Goal: Information Seeking & Learning: Learn about a topic

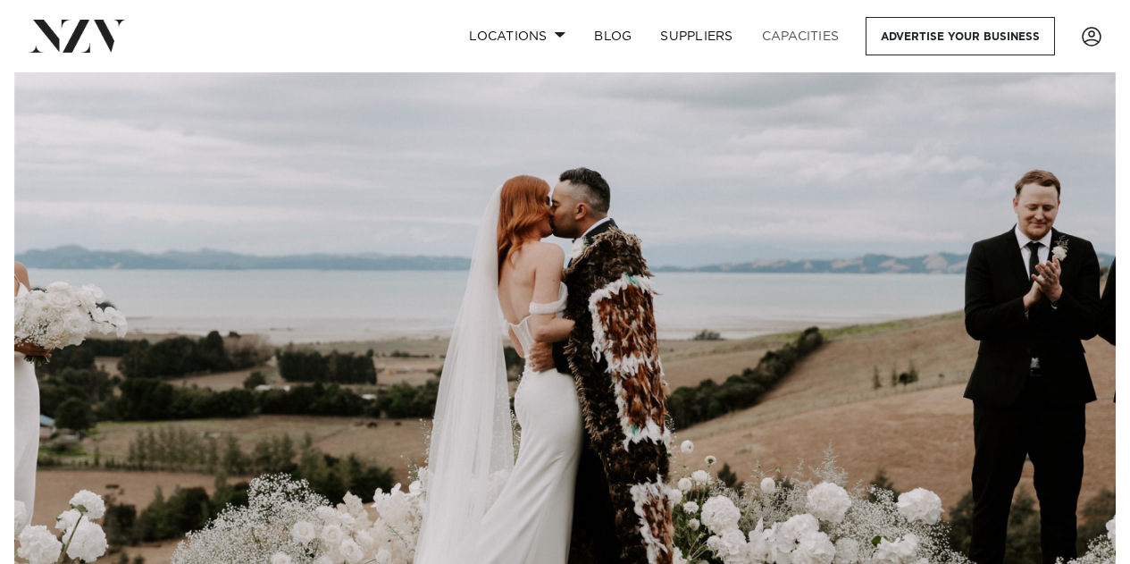
click at [799, 38] on link "Capacities" at bounding box center [801, 36] width 106 height 38
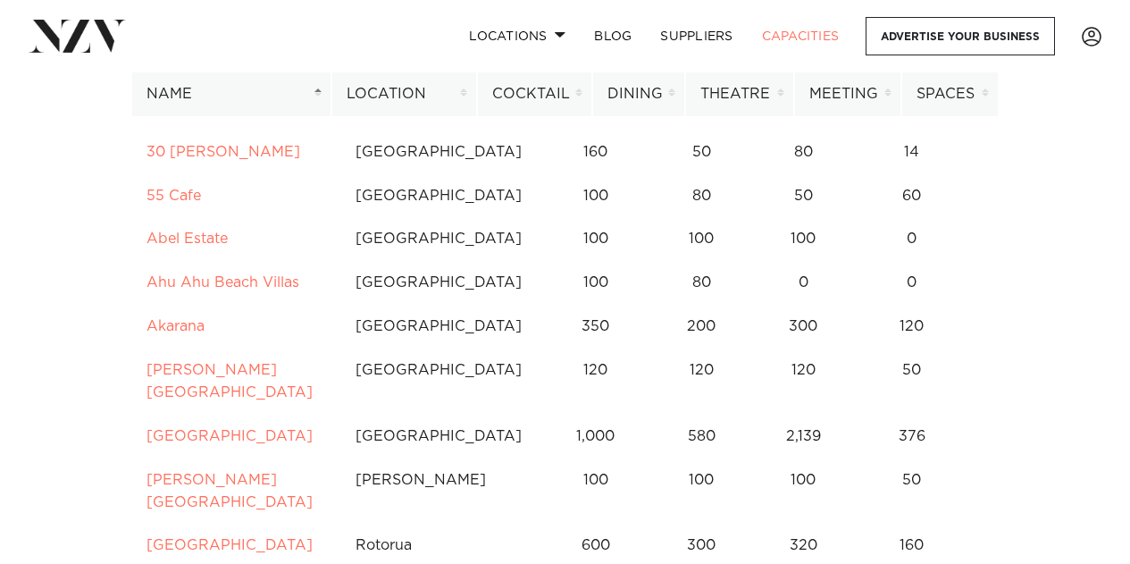
scroll to position [262, 0]
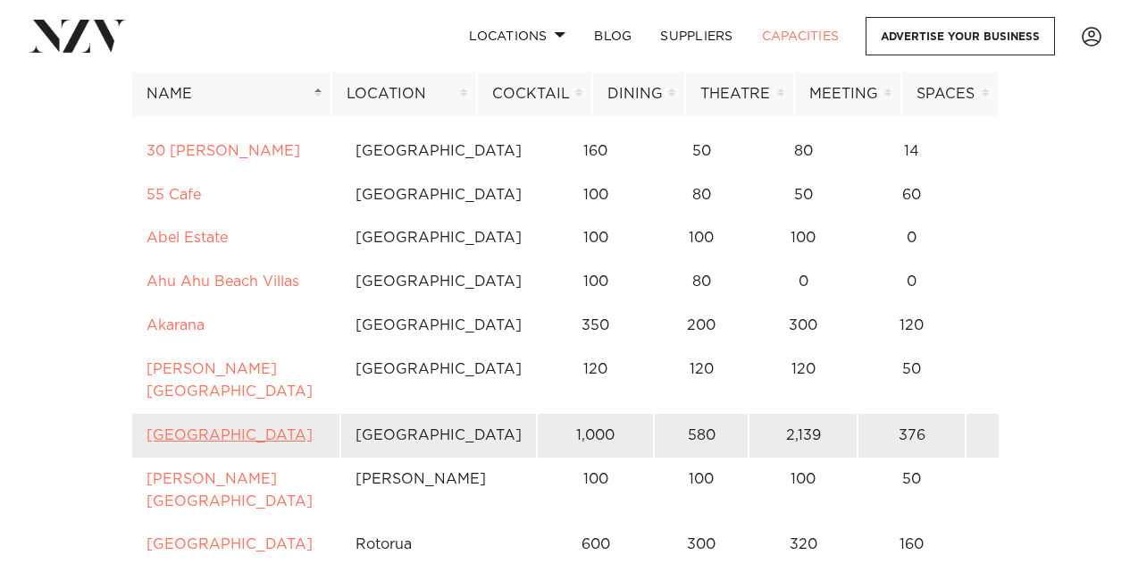
click at [166, 428] on link "[GEOGRAPHIC_DATA]" at bounding box center [230, 435] width 166 height 14
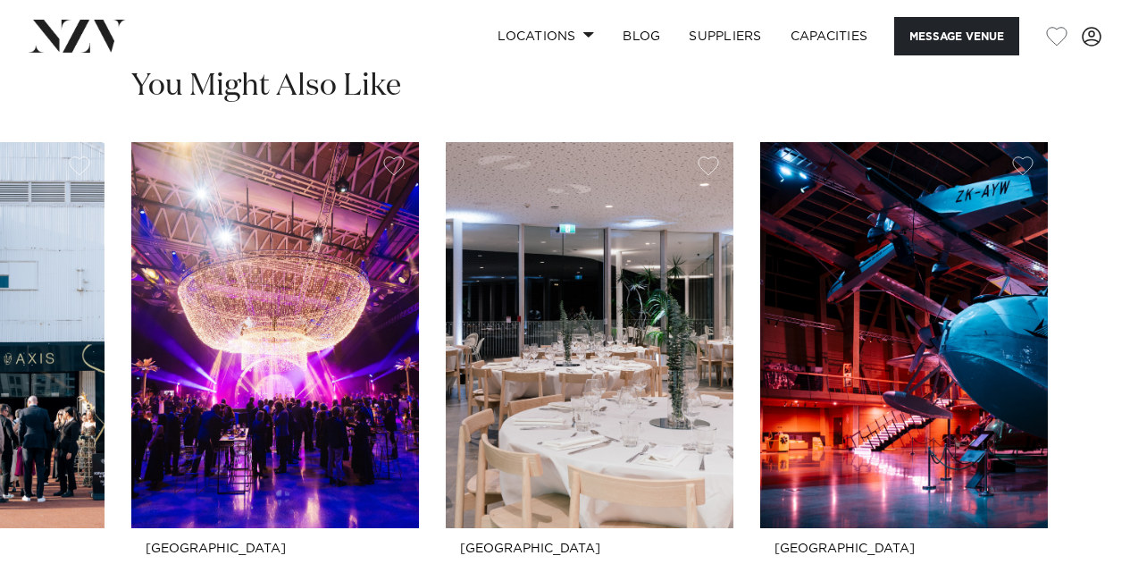
scroll to position [2790, 0]
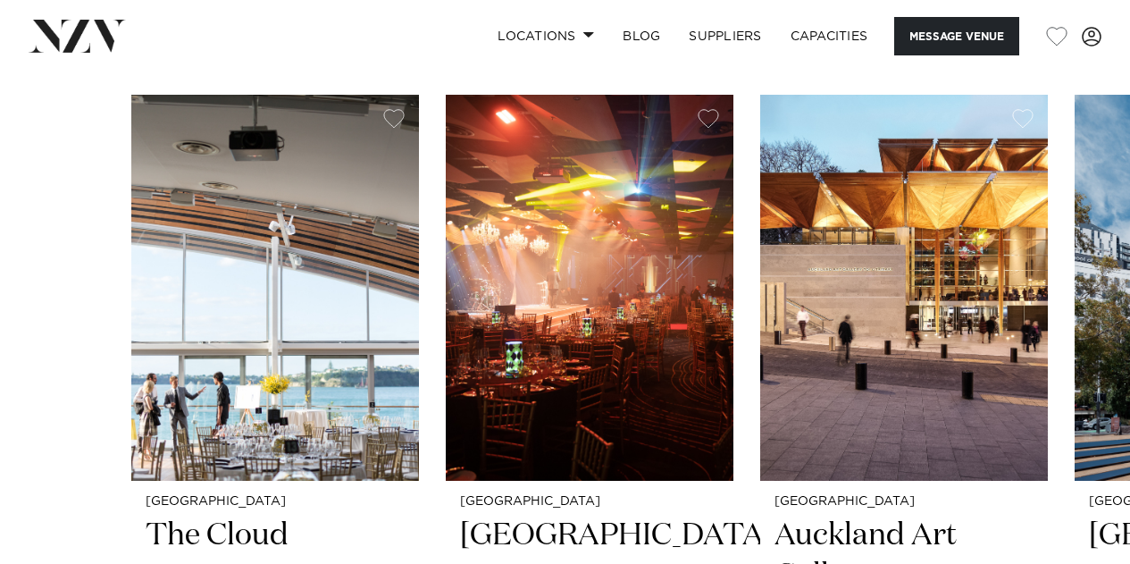
scroll to position [2872, 0]
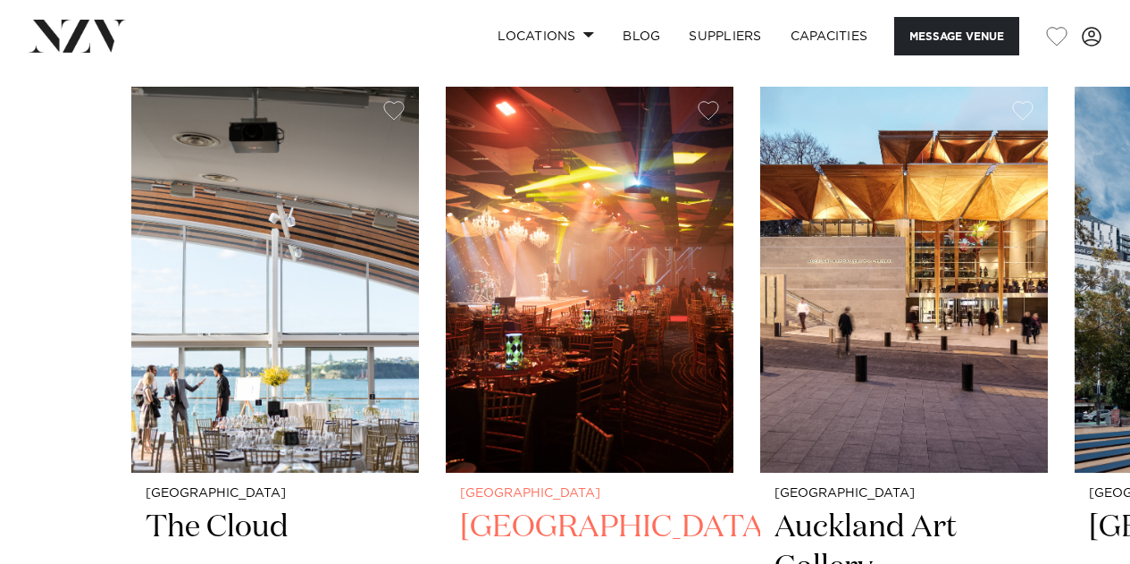
click at [605, 263] on img "2 / 7" at bounding box center [590, 280] width 288 height 386
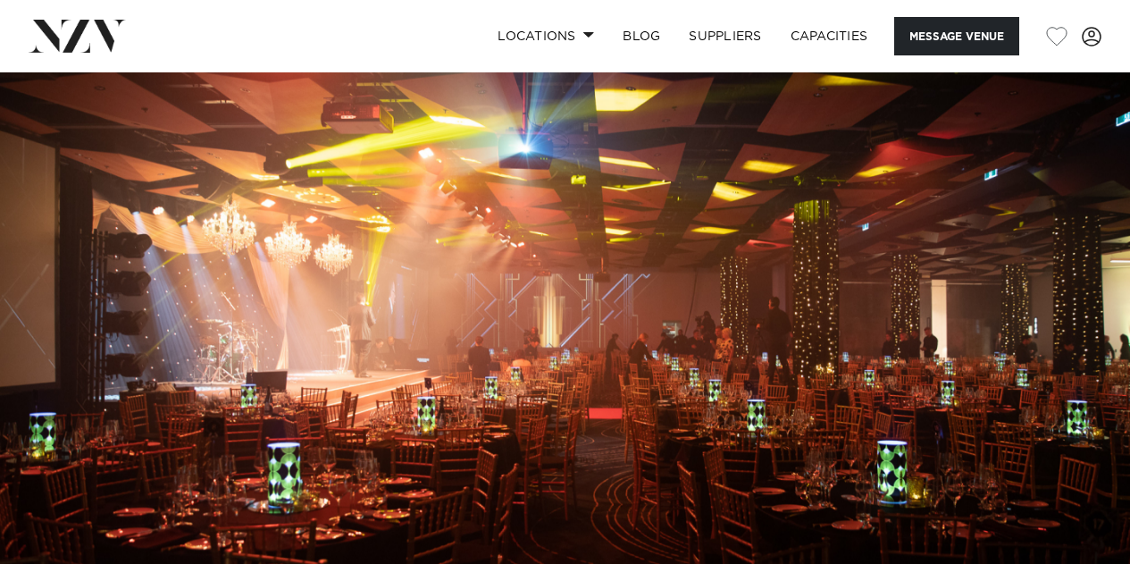
click at [605, 263] on img at bounding box center [565, 337] width 1130 height 530
